Goal: Download file/media

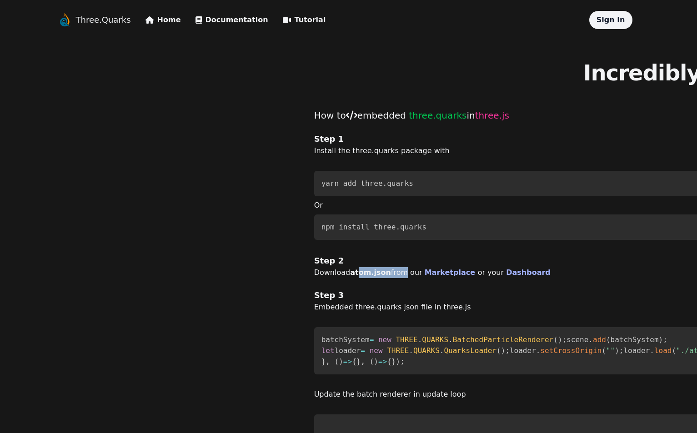
drag, startPoint x: 169, startPoint y: 273, endPoint x: 205, endPoint y: 272, distance: 35.9
drag, startPoint x: 157, startPoint y: 305, endPoint x: 211, endPoint y: 304, distance: 54.6
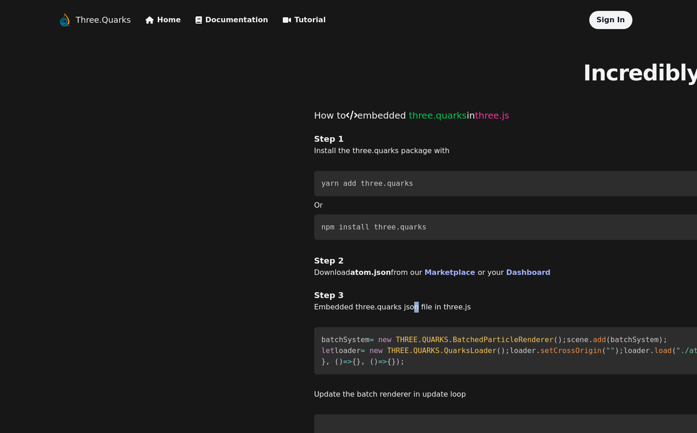
drag, startPoint x: 211, startPoint y: 304, endPoint x: 243, endPoint y: 304, distance: 31.4
drag, startPoint x: 246, startPoint y: 304, endPoint x: 274, endPoint y: 305, distance: 27.7
drag, startPoint x: 235, startPoint y: 307, endPoint x: 158, endPoint y: 307, distance: 76.8
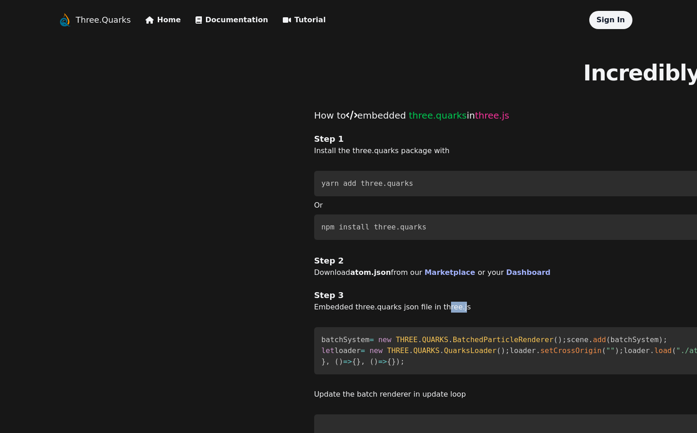
click at [145, 19] on link "Home" at bounding box center [162, 20] width 35 height 11
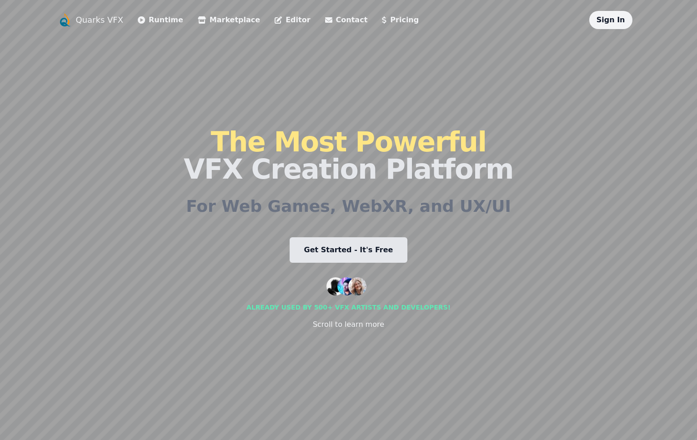
click at [275, 19] on link "Editor" at bounding box center [292, 20] width 35 height 11
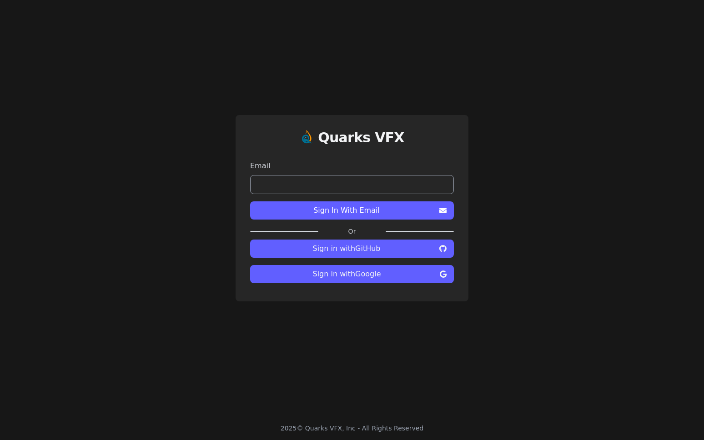
click at [359, 270] on span "Sign in with Google" at bounding box center [346, 274] width 179 height 11
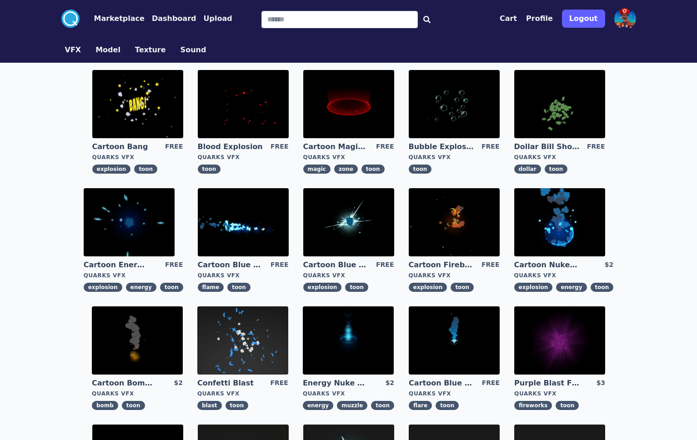
click at [92, 97] on img at bounding box center [137, 104] width 91 height 68
